Goal: Use online tool/utility: Use online tool/utility

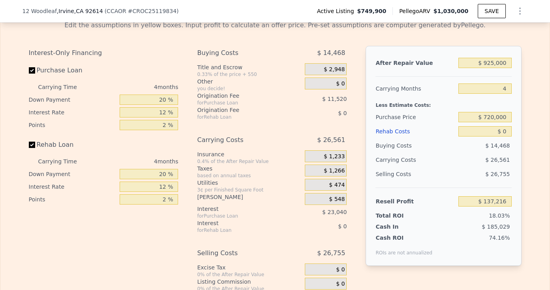
scroll to position [1219, 0]
click at [490, 126] on input "$ 0" at bounding box center [485, 131] width 53 height 10
type input "$ 50"
type input "$ 137,165"
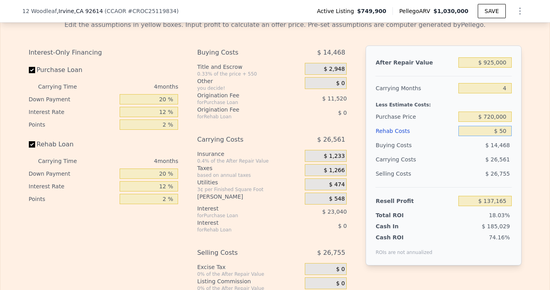
type input "$ 500"
type input "$ 136,692"
type input "$ 5,000"
type input "$ 131,976"
type input "$ 50,000"
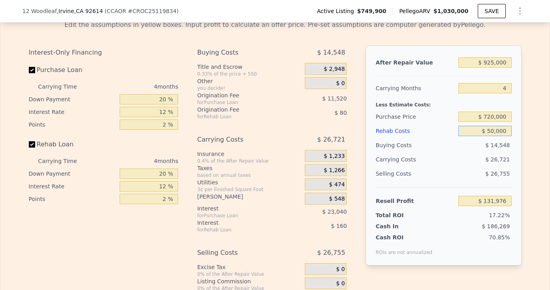
type input "$ 84,816"
type input "$ 50,000"
click at [443, 80] on div "After Repair Value $ 925,000 Carrying Months 4 Less Estimate Costs: Purchase Pr…" at bounding box center [444, 155] width 156 height 220
click at [157, 98] on input "20 %" at bounding box center [149, 99] width 58 height 10
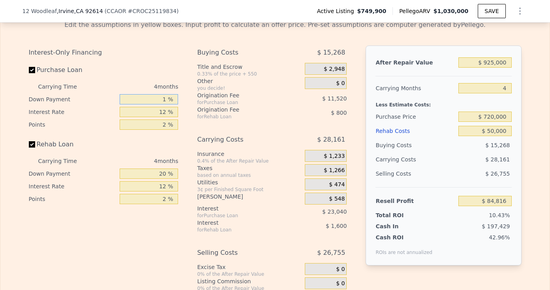
type input "10 %"
type input "$ 80,496"
type input "10 %"
click at [159, 171] on input "20 %" at bounding box center [149, 173] width 58 height 10
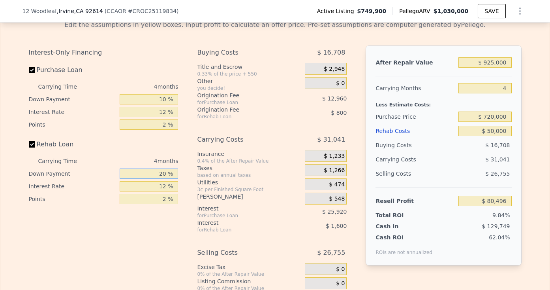
type input "1 %"
type input "$ 79,926"
type input "10 %"
type input "$ 80,196"
type input "10 %"
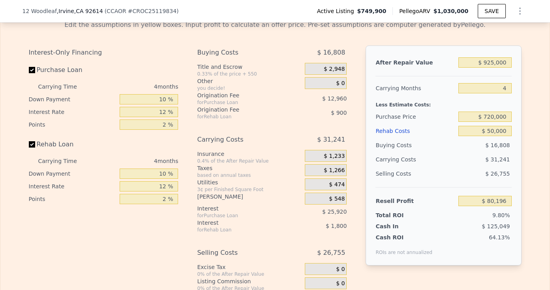
click at [215, 95] on div "Origination Fee" at bounding box center [241, 95] width 88 height 8
click at [160, 100] on input "10 %" at bounding box center [149, 99] width 58 height 10
type input "20 %"
type input "$ 84,516"
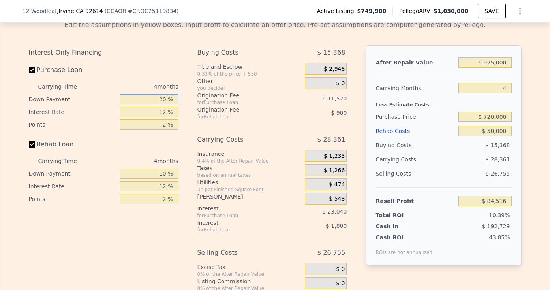
type input "20 %"
click at [162, 169] on input "10 %" at bounding box center [149, 173] width 58 height 10
type input "20 %"
type input "$ 84,816"
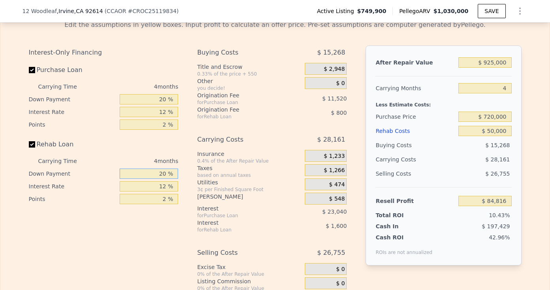
type input "20 %"
click at [151, 97] on input "20 %" at bounding box center [149, 99] width 58 height 10
type input "10 %"
type input "$ 80,496"
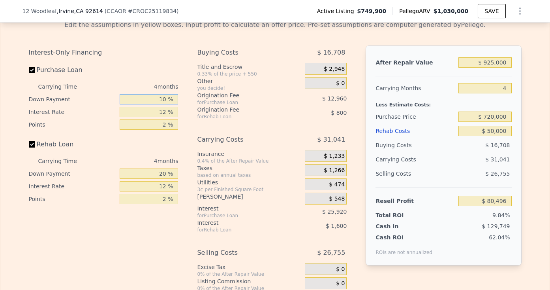
type input "10 %"
click at [156, 171] on input "20 %" at bounding box center [149, 173] width 58 height 10
type input "10 %"
type input "$ 80,196"
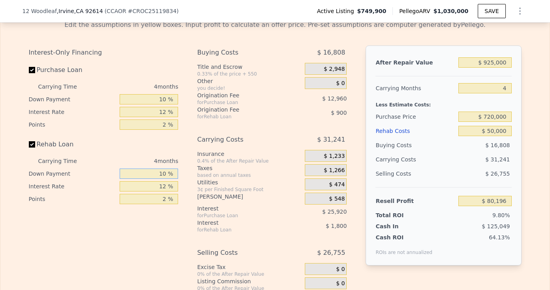
type input "10 %"
click at [162, 94] on input "10 %" at bounding box center [149, 99] width 58 height 10
type input "20 %"
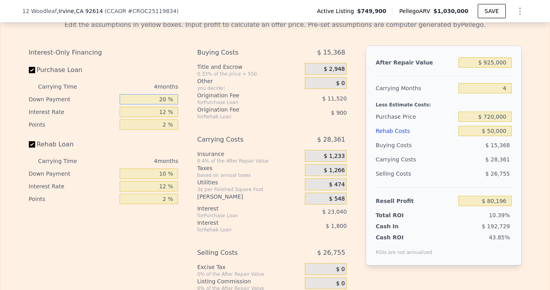
type input "$ 84,516"
type input "20 %"
click at [161, 182] on input "12 %" at bounding box center [149, 186] width 58 height 10
click at [161, 181] on input "12 %" at bounding box center [149, 186] width 58 height 10
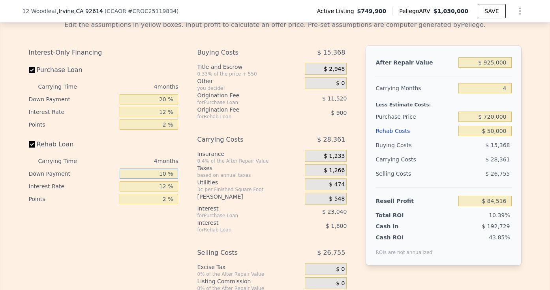
click at [161, 172] on input "10 %" at bounding box center [149, 173] width 58 height 10
type input "20 %"
type input "$ 84,816"
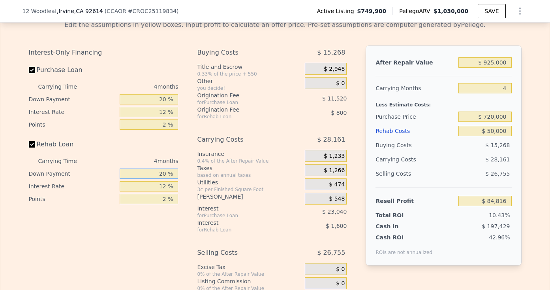
type input "20 %"
click at [399, 75] on div at bounding box center [444, 73] width 136 height 7
